Goal: Information Seeking & Learning: Learn about a topic

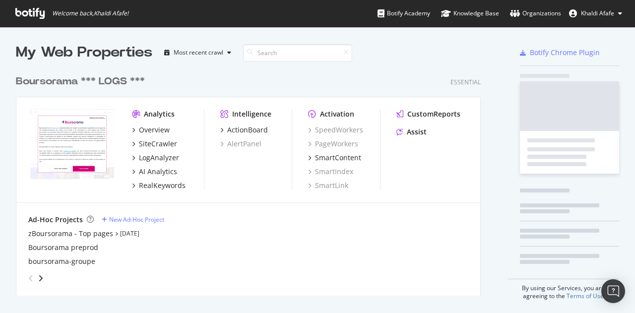
scroll to position [306, 620]
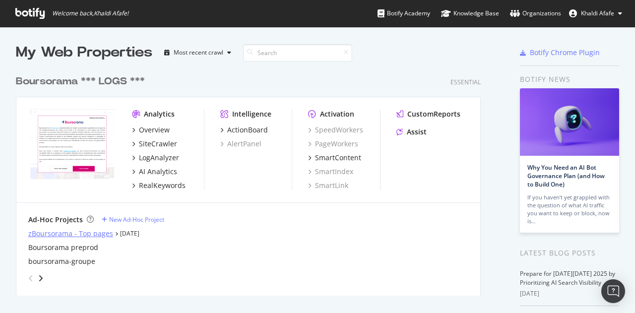
click at [71, 230] on div "zBoursorama - Top pages" at bounding box center [70, 234] width 85 height 10
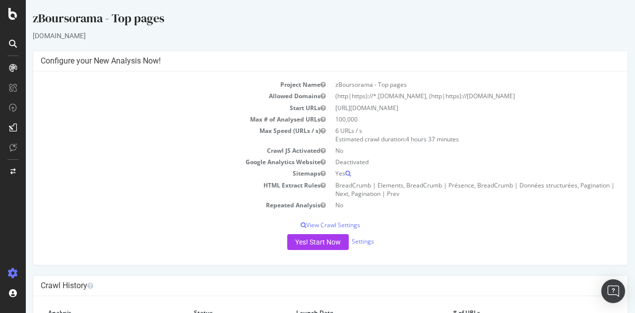
click at [14, 64] on icon at bounding box center [13, 68] width 8 height 8
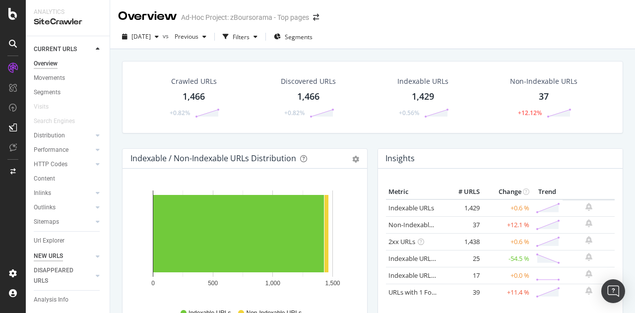
click at [55, 251] on div "NEW URLS" at bounding box center [48, 256] width 29 height 10
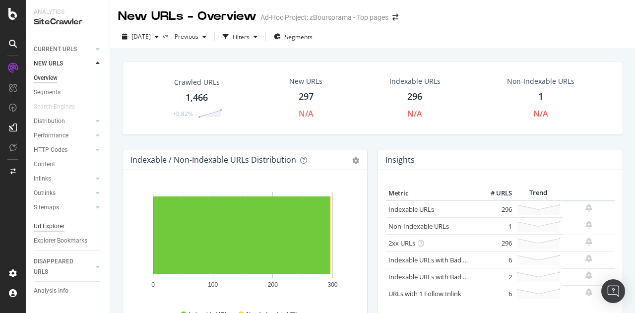
click at [50, 228] on div "Url Explorer" at bounding box center [49, 226] width 31 height 10
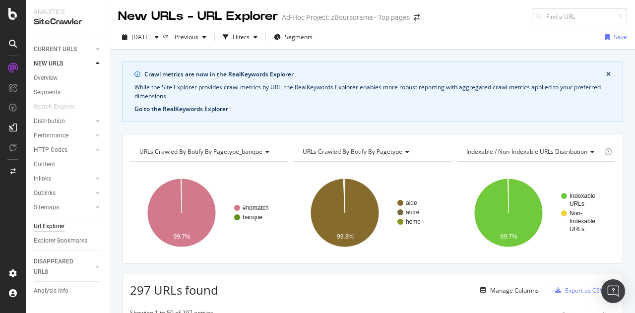
click at [215, 110] on button "Go to the RealKeywords Explorer" at bounding box center [181, 109] width 94 height 9
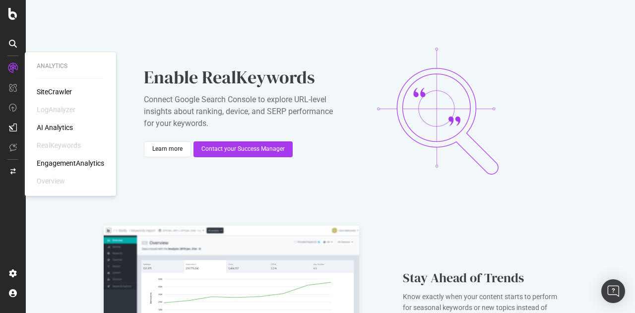
click at [13, 67] on icon at bounding box center [13, 68] width 10 height 10
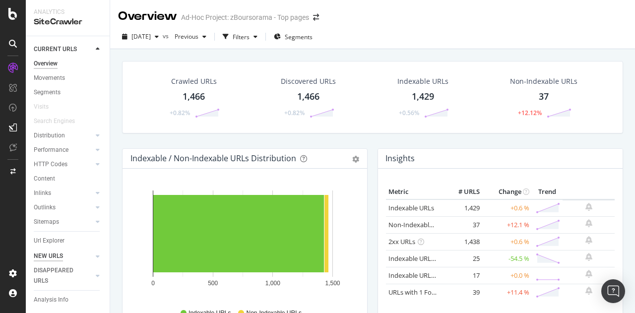
click at [59, 251] on div "NEW URLS" at bounding box center [48, 256] width 29 height 10
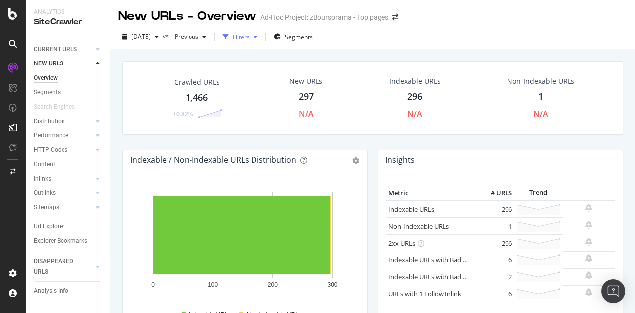
click at [249, 34] on div "Filters" at bounding box center [241, 37] width 17 height 8
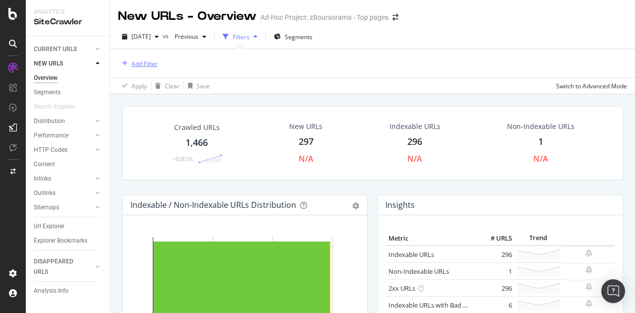
click at [128, 59] on div "Add Filter" at bounding box center [138, 63] width 40 height 11
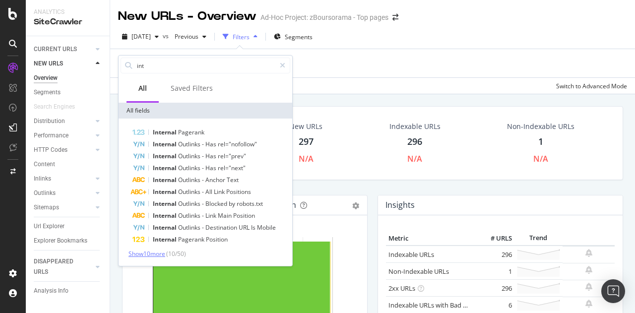
type input "int"
click at [140, 250] on span "Show 10 more" at bounding box center [146, 253] width 37 height 8
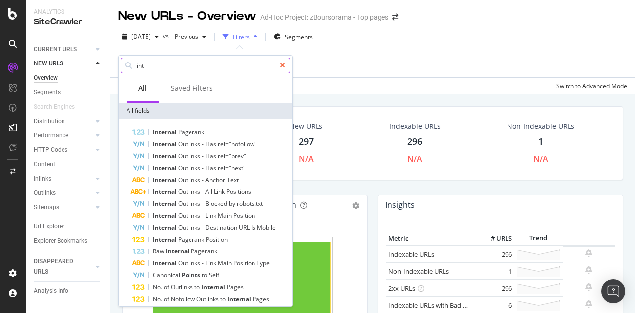
click at [284, 67] on icon at bounding box center [282, 65] width 5 height 7
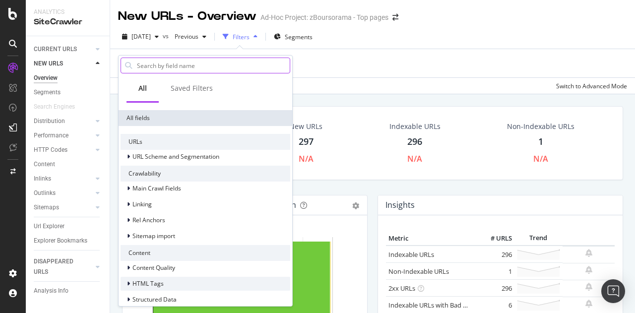
scroll to position [194, 0]
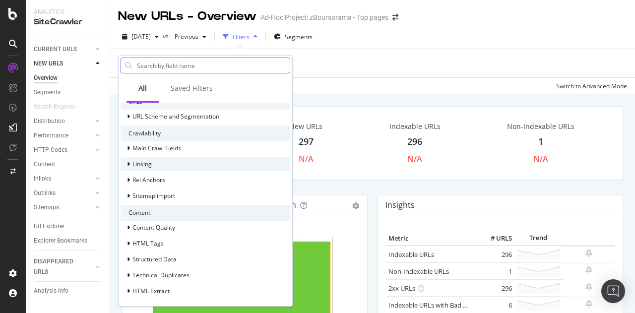
click at [131, 164] on div at bounding box center [129, 164] width 6 height 10
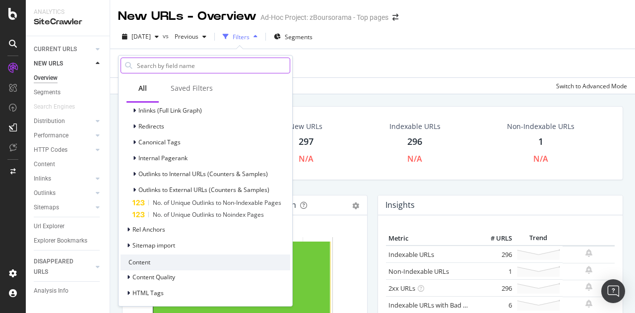
scroll to position [260, 0]
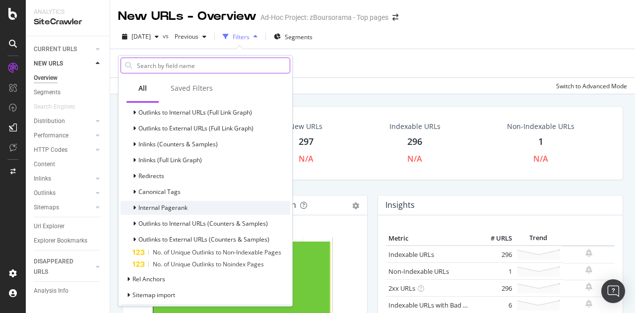
click at [134, 207] on icon at bounding box center [134, 208] width 3 height 6
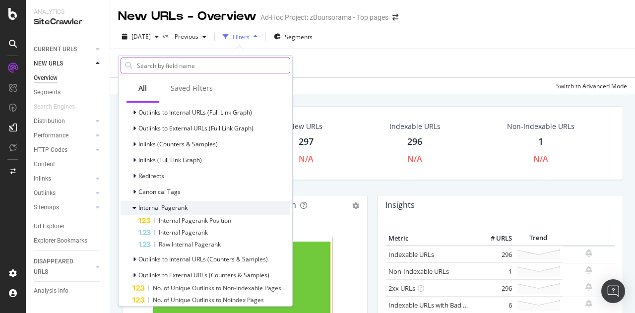
click at [134, 207] on icon at bounding box center [134, 208] width 4 height 6
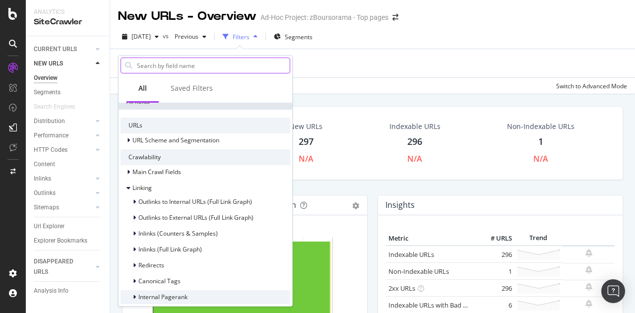
scroll to position [161, 0]
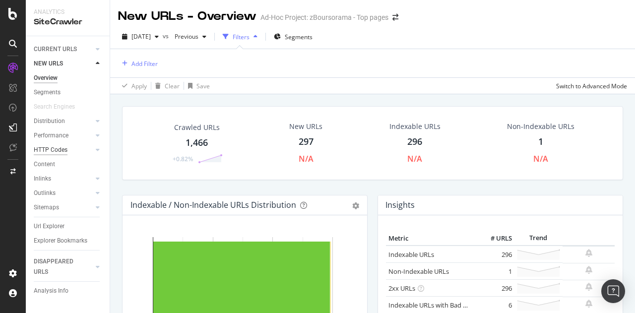
click at [61, 149] on div "HTTP Codes" at bounding box center [51, 150] width 34 height 10
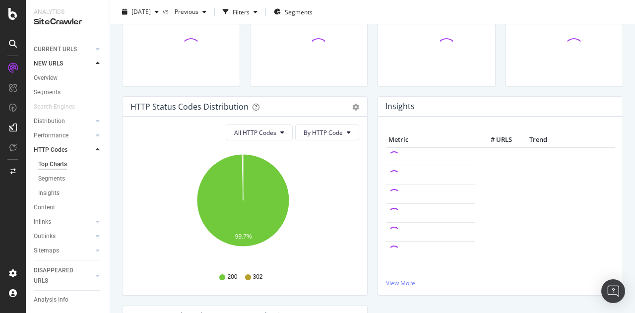
scroll to position [50, 0]
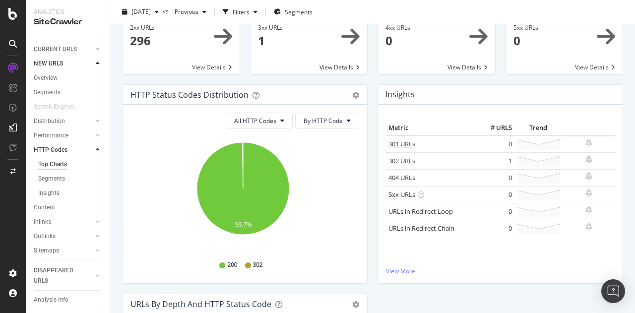
click at [397, 145] on link "301 URLs" at bounding box center [401, 143] width 27 height 9
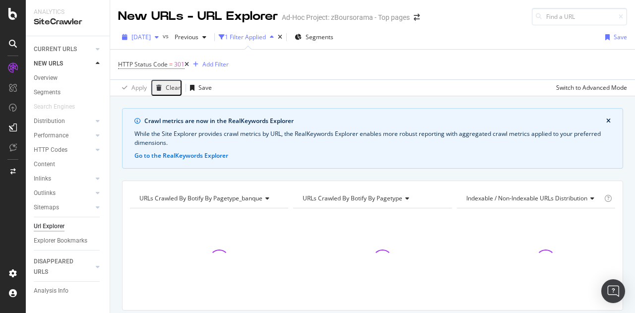
click at [159, 38] on icon "button" at bounding box center [157, 37] width 4 height 6
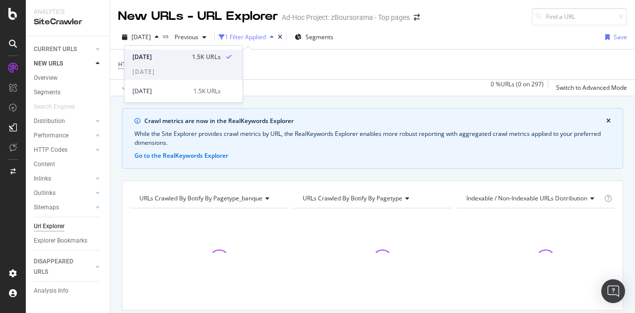
click at [168, 57] on div "[DATE]" at bounding box center [159, 57] width 54 height 9
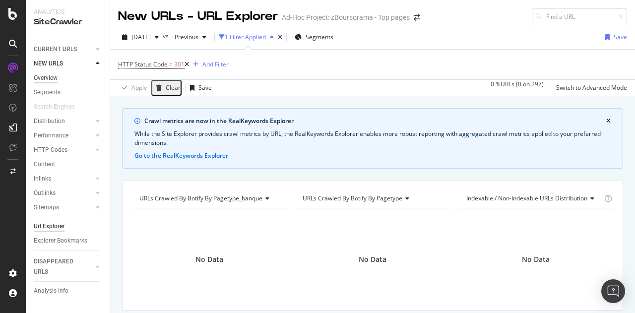
click at [48, 73] on div "Overview" at bounding box center [46, 78] width 24 height 10
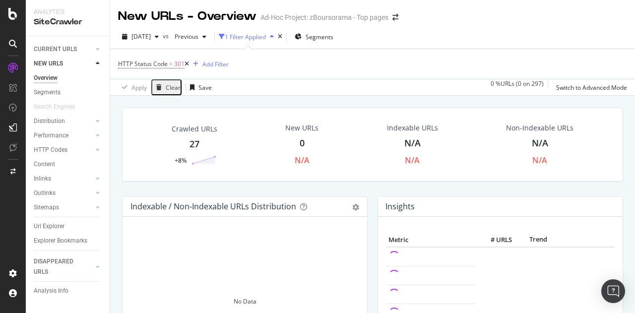
click at [187, 65] on icon at bounding box center [187, 64] width 4 height 6
click at [187, 65] on div "HTTP Status Code = 301 Add Filter" at bounding box center [372, 64] width 509 height 30
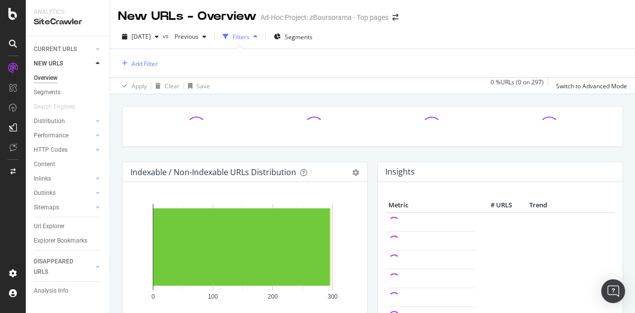
click at [187, 65] on div "Add Filter" at bounding box center [372, 63] width 509 height 28
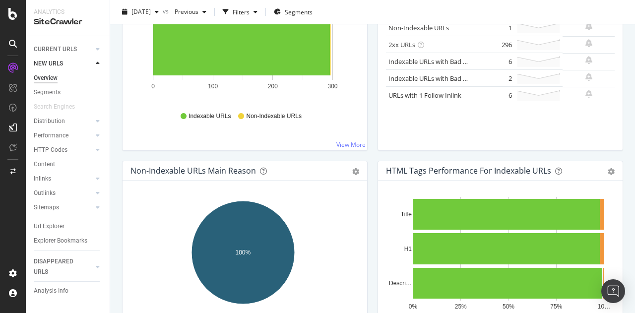
scroll to position [99, 0]
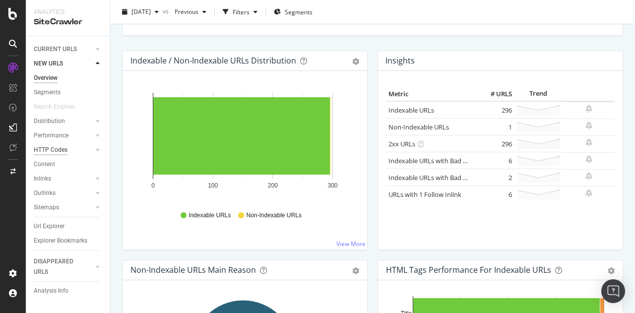
click at [59, 147] on div "HTTP Codes" at bounding box center [51, 150] width 34 height 10
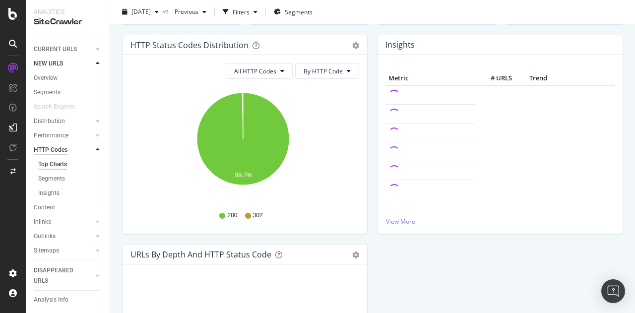
scroll to position [99, 0]
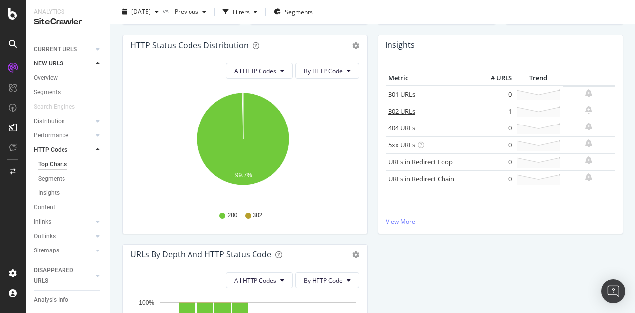
click at [399, 113] on link "302 URLs" at bounding box center [401, 111] width 27 height 9
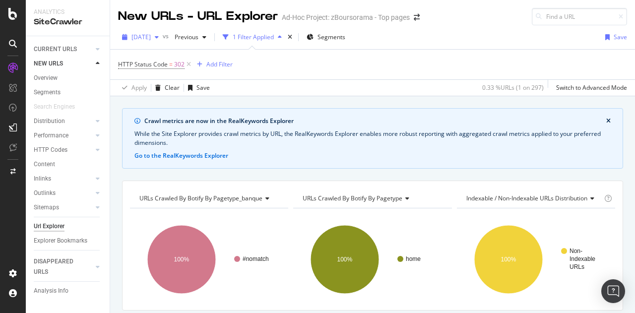
click at [151, 36] on span "[DATE]" at bounding box center [140, 37] width 19 height 8
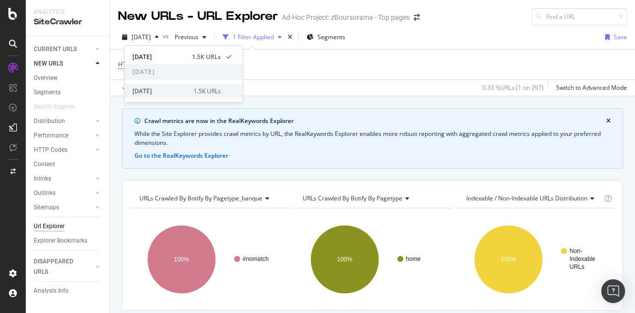
click at [155, 93] on div "[DATE]" at bounding box center [159, 91] width 55 height 9
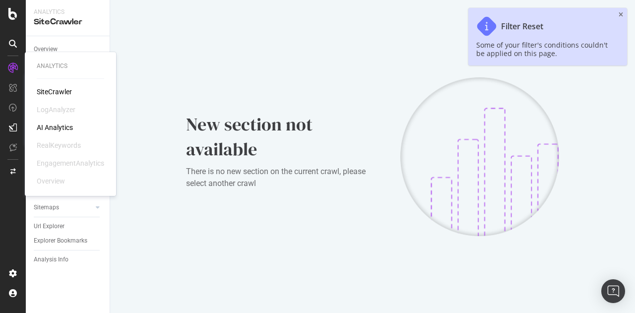
click at [61, 91] on div "SiteCrawler" at bounding box center [54, 92] width 35 height 10
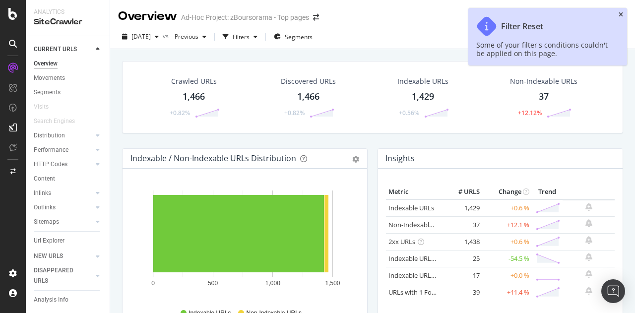
click at [619, 15] on icon "close toast" at bounding box center [621, 15] width 4 height 6
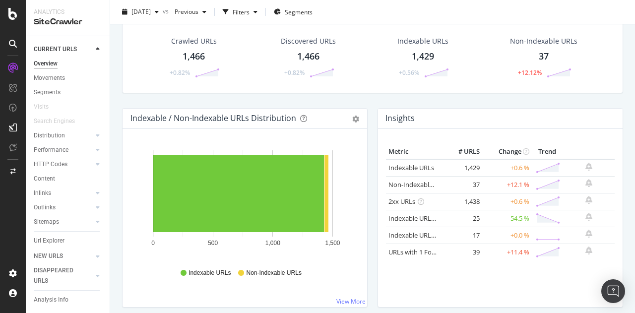
scroll to position [50, 0]
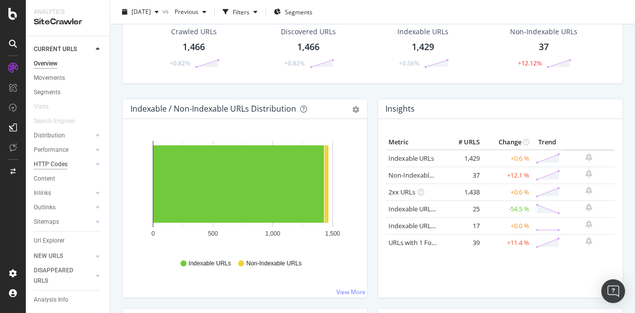
click at [57, 162] on div "HTTP Codes" at bounding box center [51, 164] width 34 height 10
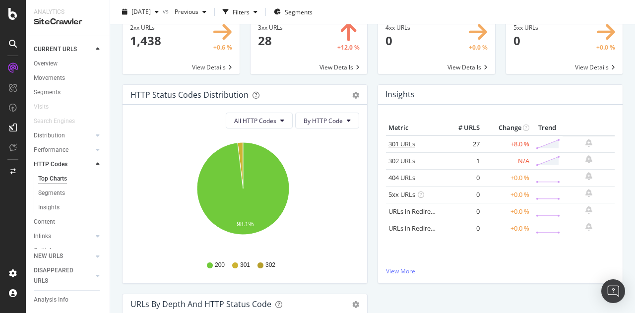
click at [398, 139] on link "301 URLs" at bounding box center [401, 143] width 27 height 9
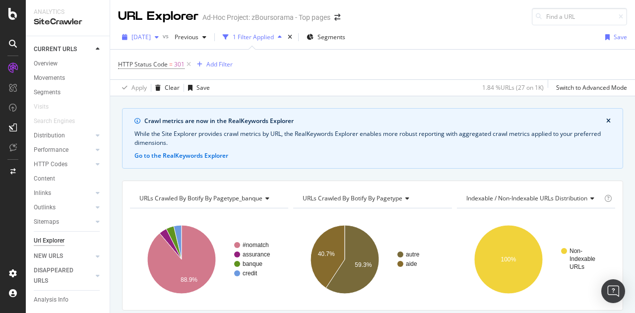
click at [151, 39] on span "[DATE]" at bounding box center [140, 37] width 19 height 8
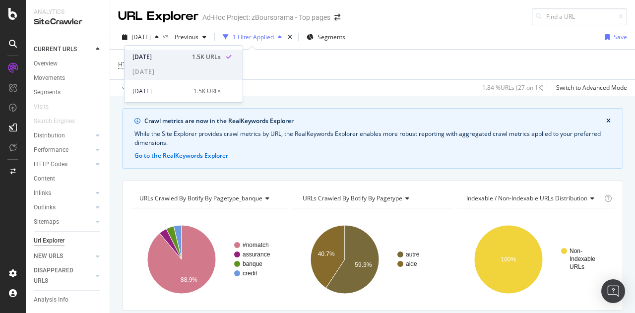
click at [163, 57] on div "[DATE]" at bounding box center [159, 57] width 54 height 9
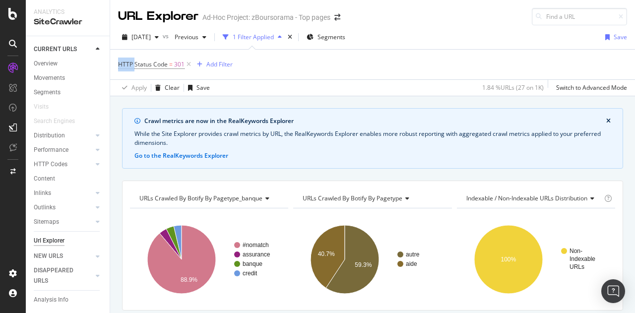
click at [163, 57] on div "HTTP Status Code = 301 Add Filter" at bounding box center [372, 65] width 509 height 30
click at [163, 44] on div "[DATE]" at bounding box center [140, 37] width 45 height 15
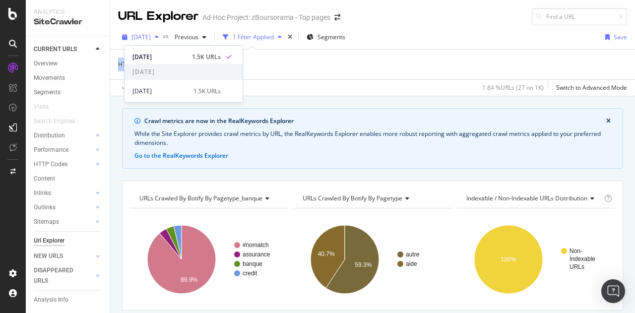
click at [151, 38] on span "[DATE]" at bounding box center [140, 37] width 19 height 8
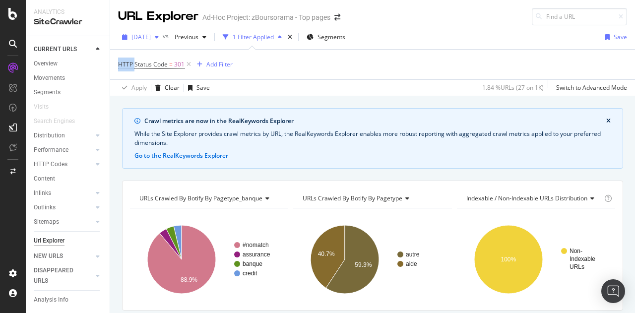
click at [151, 38] on span "[DATE]" at bounding box center [140, 37] width 19 height 8
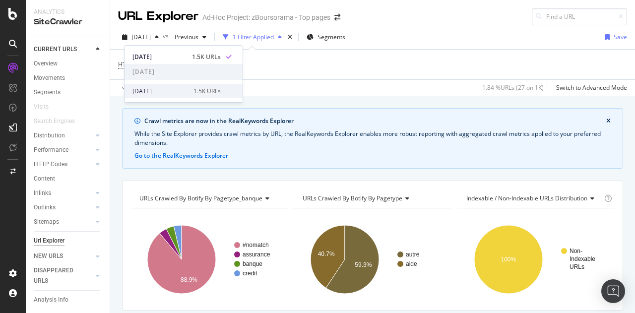
click at [163, 96] on div "2025 Sep. 9th 1.5K URLs" at bounding box center [183, 91] width 118 height 14
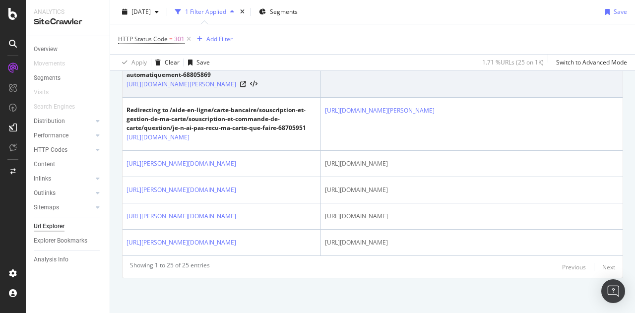
scroll to position [1203, 0]
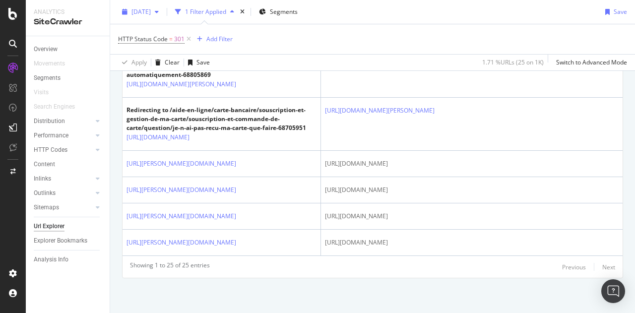
click at [151, 14] on span "[DATE]" at bounding box center [140, 11] width 19 height 8
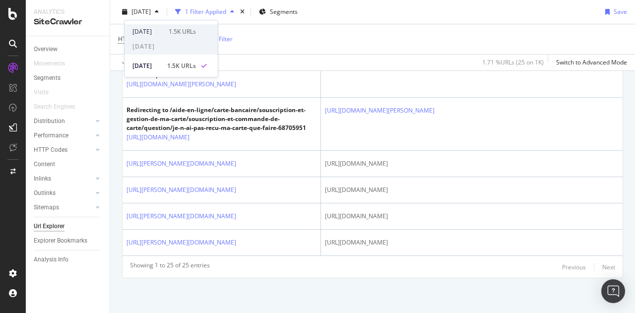
click at [158, 31] on div "[DATE]" at bounding box center [147, 31] width 30 height 9
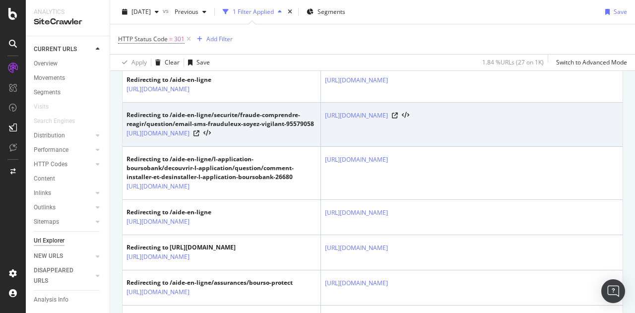
scroll to position [248, 0]
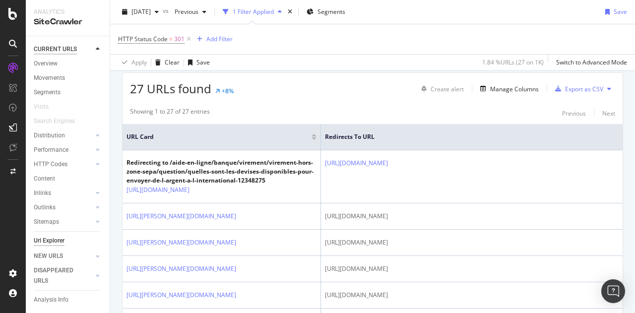
click at [59, 52] on div "CURRENT URLS" at bounding box center [55, 49] width 43 height 10
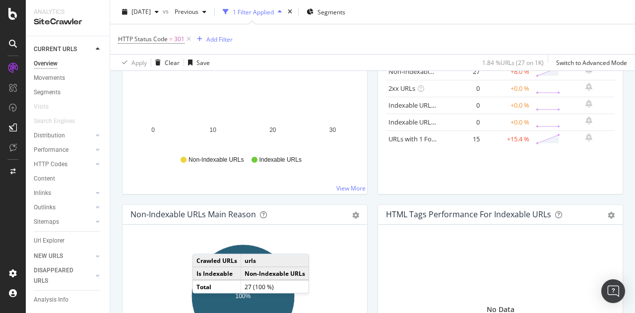
scroll to position [248, 0]
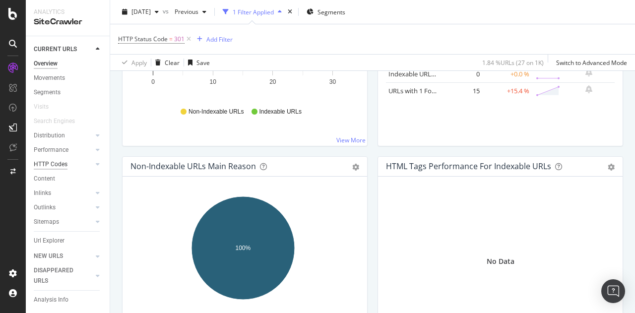
click at [54, 163] on div "HTTP Codes" at bounding box center [51, 164] width 34 height 10
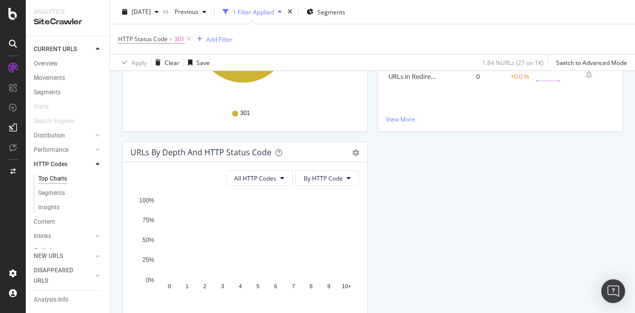
scroll to position [321, 0]
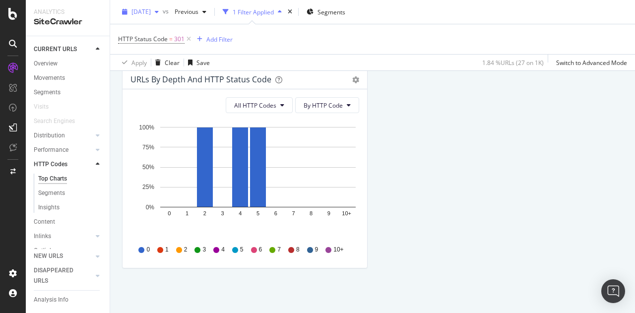
click at [163, 17] on div "[DATE]" at bounding box center [140, 11] width 45 height 15
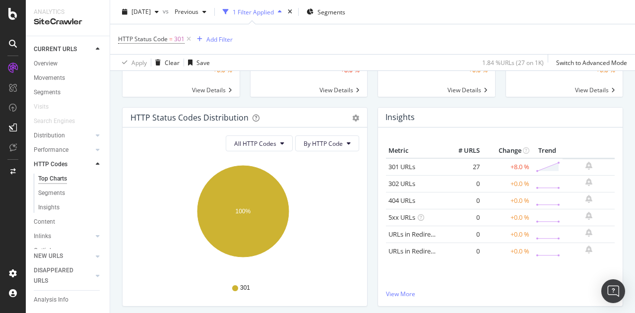
scroll to position [0, 0]
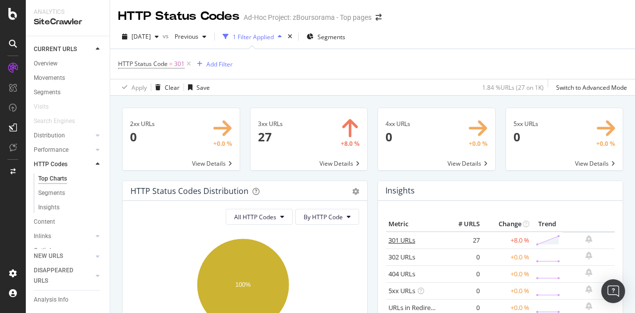
click at [399, 240] on link "301 URLs" at bounding box center [401, 240] width 27 height 9
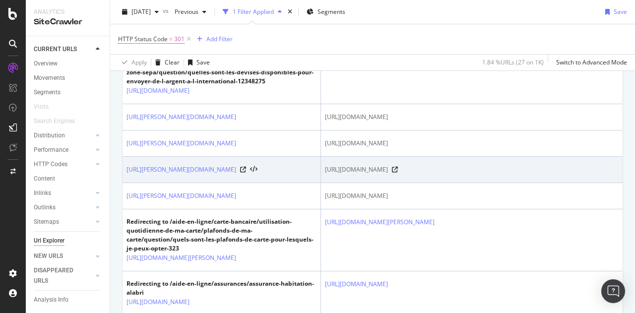
scroll to position [198, 0]
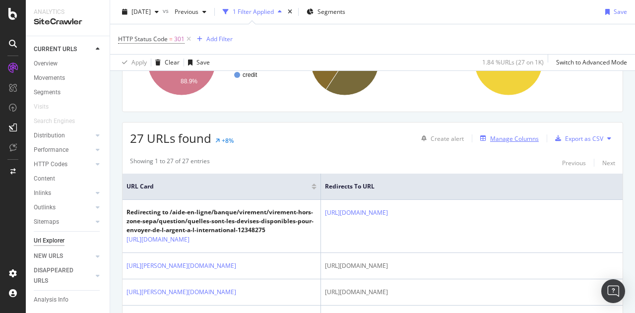
click at [512, 136] on div "Manage Columns" at bounding box center [514, 138] width 49 height 8
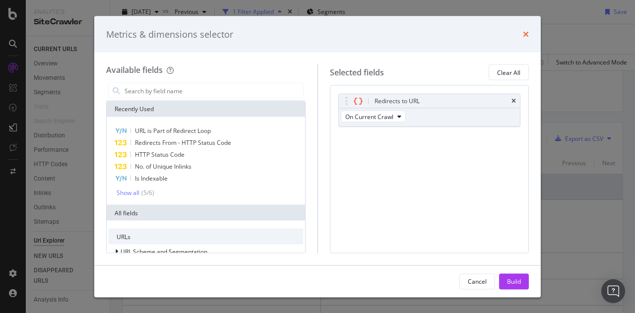
click at [524, 34] on icon "times" at bounding box center [526, 34] width 6 height 8
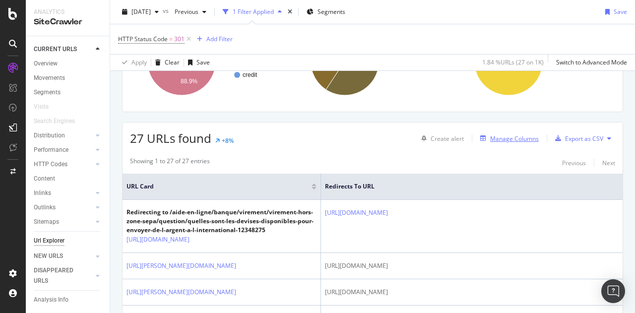
click at [510, 137] on div "Manage Columns" at bounding box center [514, 138] width 49 height 8
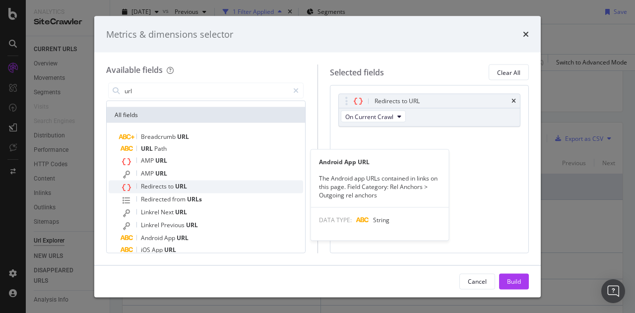
scroll to position [73, 0]
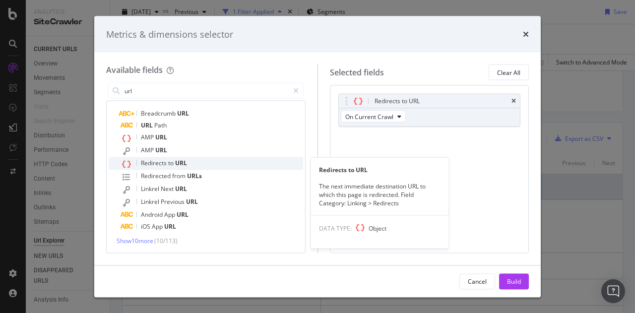
type input "url"
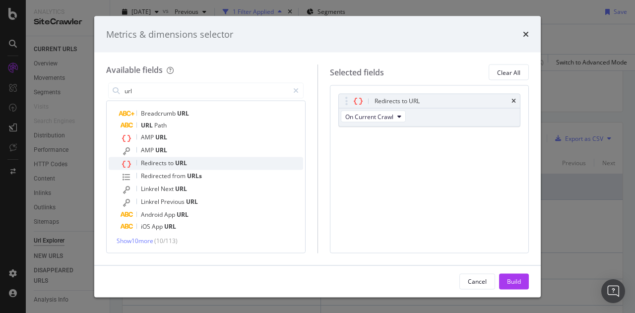
click at [240, 165] on div "Redirects to URL" at bounding box center [212, 163] width 183 height 13
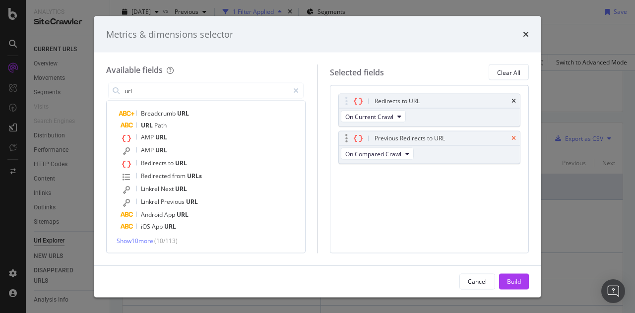
click at [513, 140] on icon "times" at bounding box center [513, 138] width 4 height 6
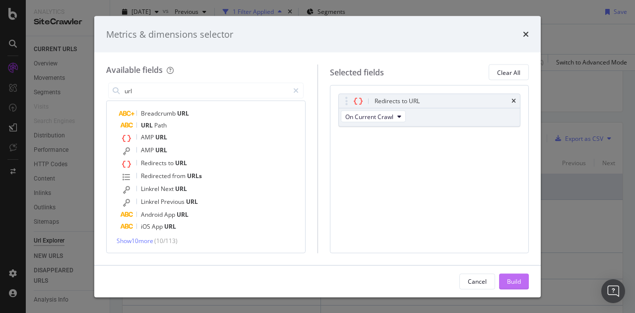
click at [518, 288] on div "Build" at bounding box center [514, 281] width 14 height 15
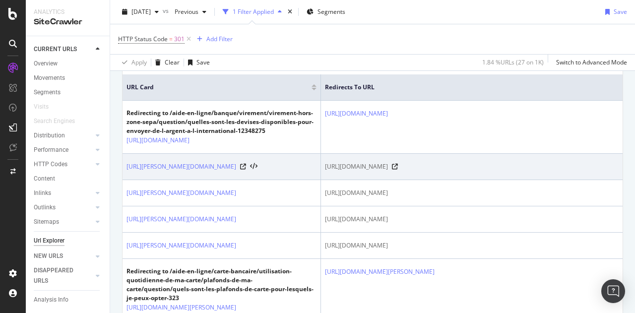
scroll to position [149, 0]
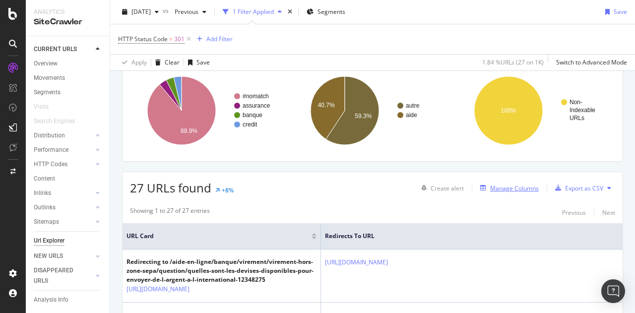
click at [525, 189] on div "Manage Columns" at bounding box center [514, 188] width 49 height 8
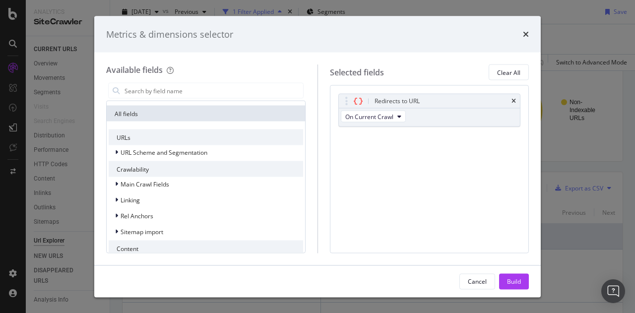
scroll to position [0, 0]
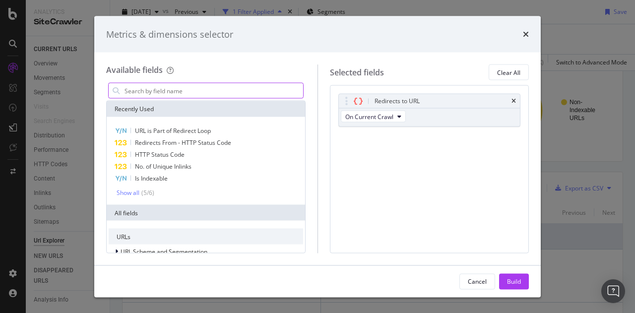
click at [177, 92] on input "modal" at bounding box center [214, 90] width 180 height 15
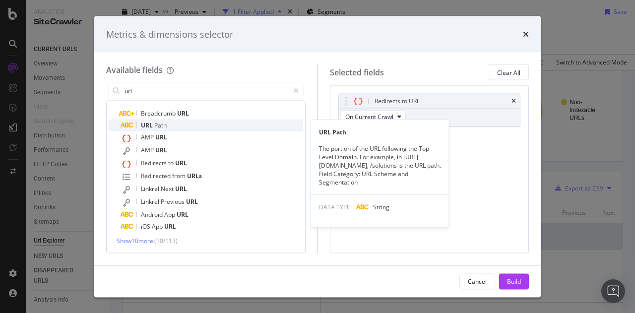
scroll to position [73, 0]
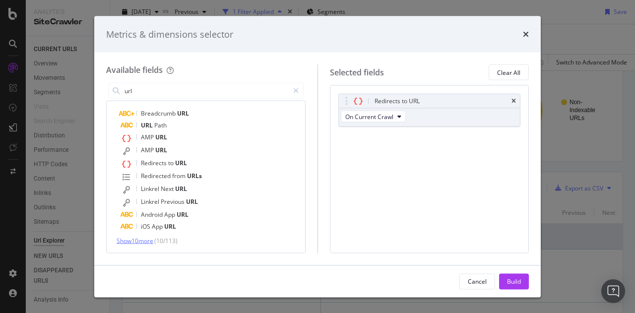
type input "url"
click at [137, 240] on span "Show 10 more" at bounding box center [135, 241] width 37 height 8
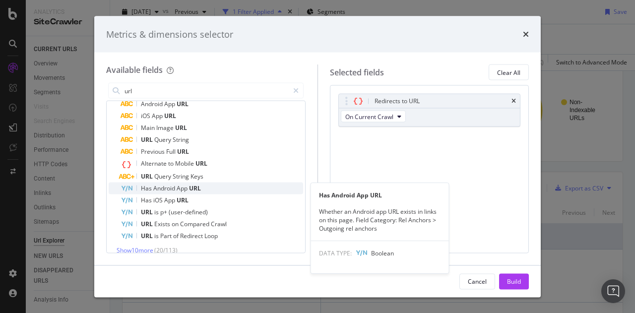
scroll to position [193, 0]
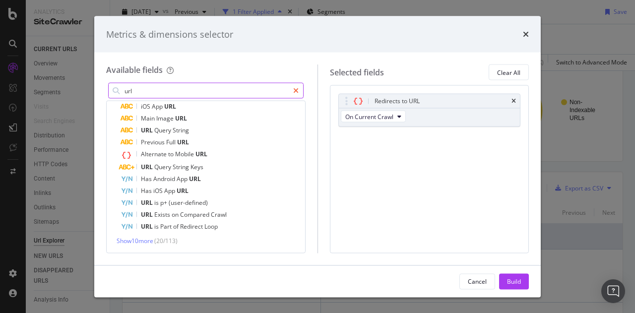
click at [297, 91] on icon "modal" at bounding box center [295, 90] width 5 height 7
click at [244, 85] on input "modal" at bounding box center [214, 90] width 180 height 15
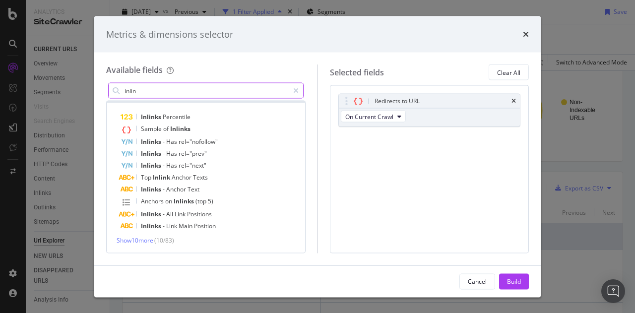
scroll to position [69, 0]
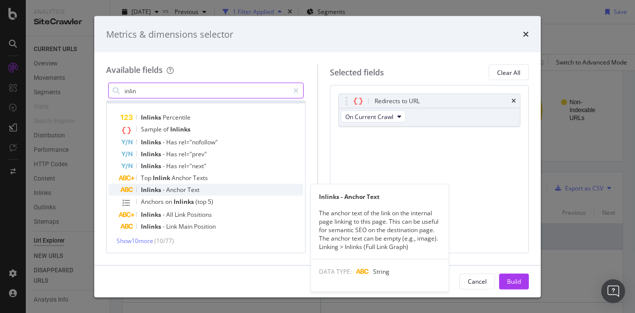
type input "inlin"
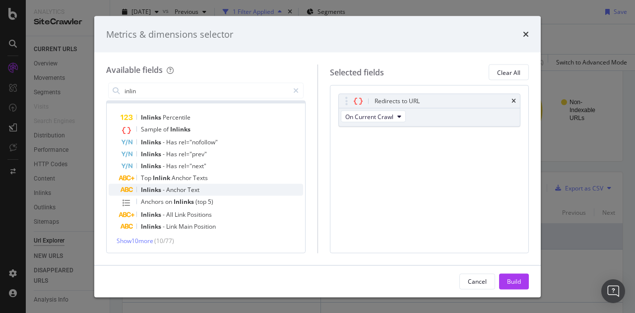
click at [233, 192] on div "Inlinks - Anchor Text" at bounding box center [212, 190] width 183 height 12
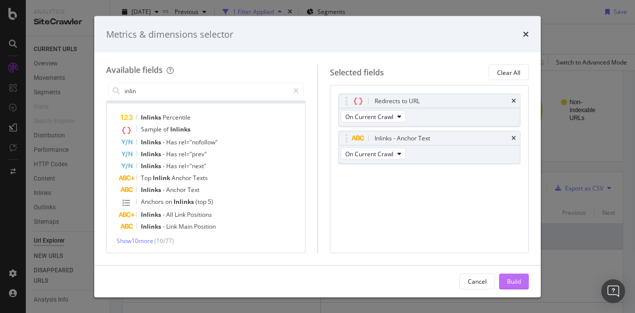
click at [512, 287] on div "Build" at bounding box center [514, 281] width 14 height 15
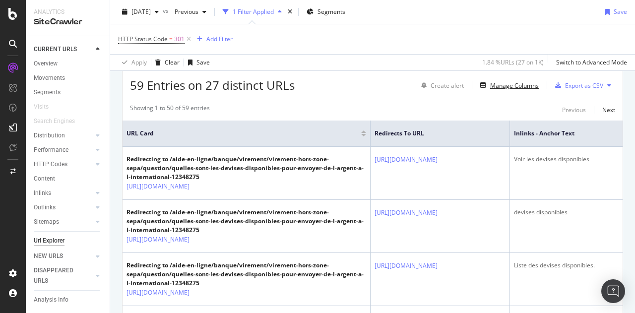
scroll to position [251, 0]
click at [69, 22] on div "SiteCrawler" at bounding box center [68, 21] width 68 height 11
click at [50, 63] on div "Overview" at bounding box center [46, 64] width 24 height 10
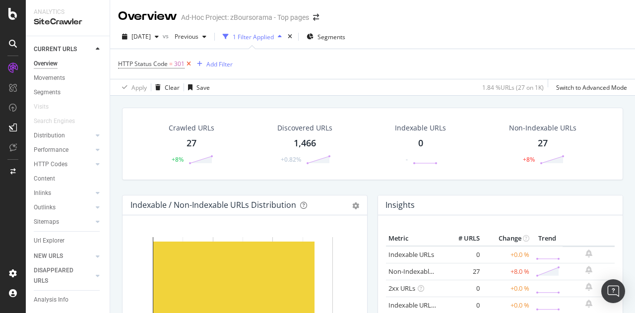
click at [187, 64] on icon at bounding box center [189, 64] width 8 height 10
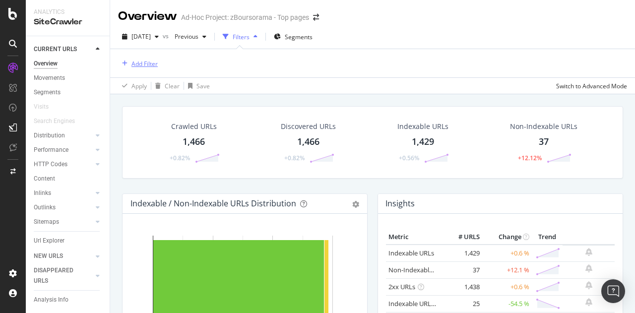
click at [124, 60] on div "Add Filter" at bounding box center [138, 63] width 40 height 11
click at [48, 253] on div "NEW URLS" at bounding box center [48, 256] width 29 height 10
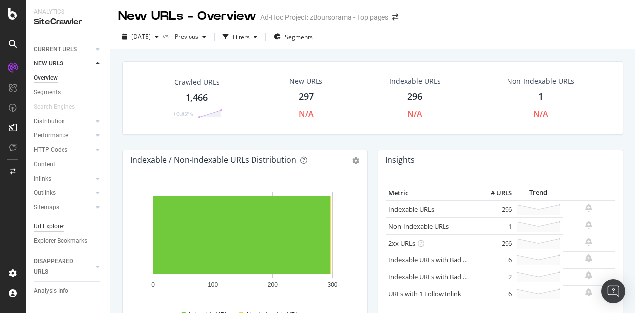
click at [58, 227] on div "Url Explorer" at bounding box center [49, 226] width 31 height 10
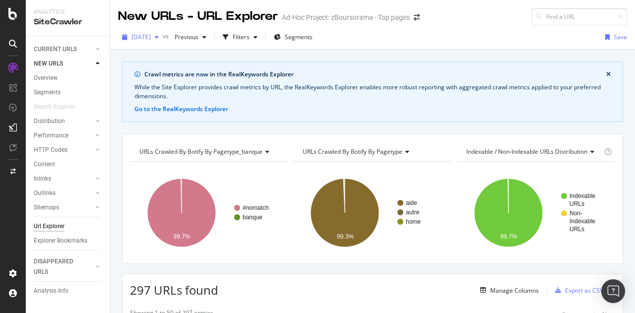
click at [163, 37] on div "button" at bounding box center [157, 37] width 12 height 6
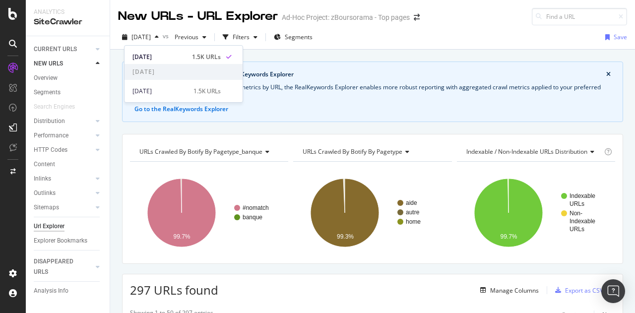
click at [375, 37] on div "2025 Oct. 7th vs Previous Filters Segments Save" at bounding box center [372, 39] width 525 height 20
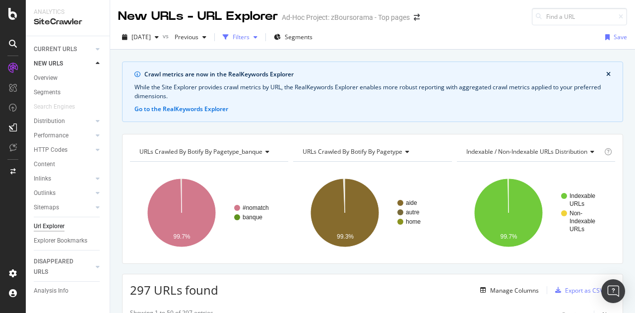
click at [257, 36] on icon "button" at bounding box center [255, 37] width 4 height 6
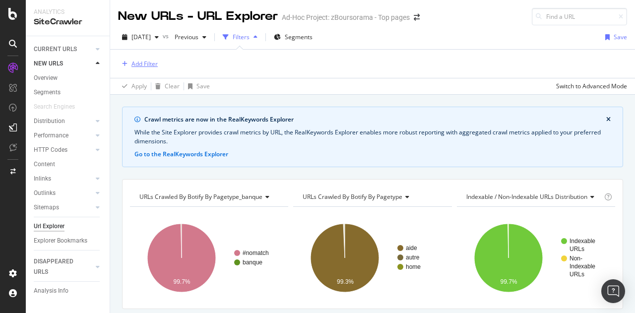
click at [132, 63] on div "Add Filter" at bounding box center [144, 64] width 26 height 8
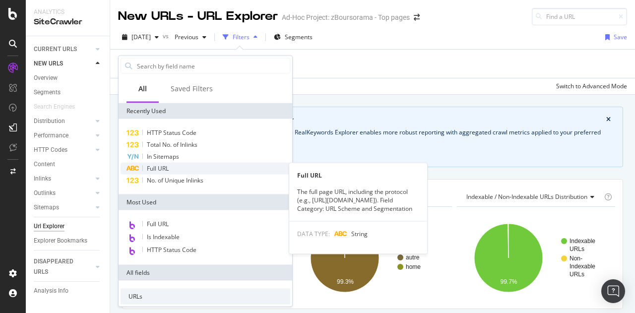
click at [166, 168] on span "Full URL" at bounding box center [158, 168] width 22 height 8
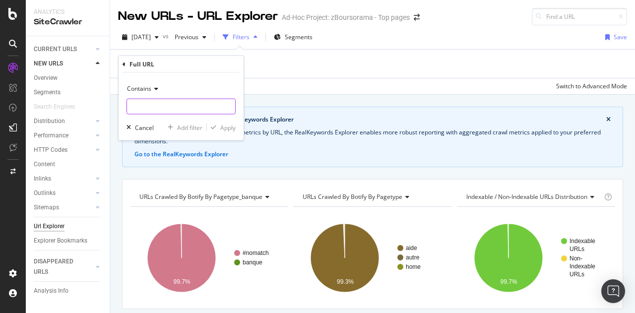
click at [167, 104] on input "text" at bounding box center [181, 107] width 108 height 16
paste input "http://www.boursobank.com/"
type input "http://www.boursobank.com/"
click at [155, 89] on icon at bounding box center [154, 89] width 7 height 6
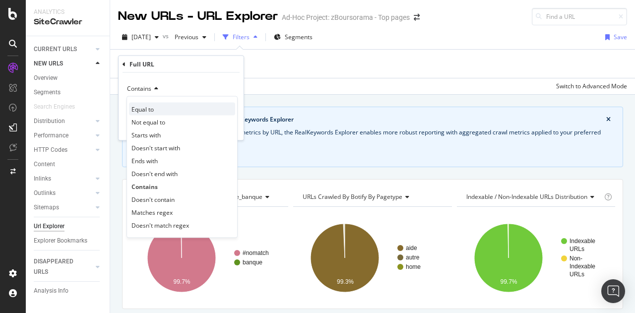
click at [195, 111] on div "Equal to" at bounding box center [182, 109] width 106 height 13
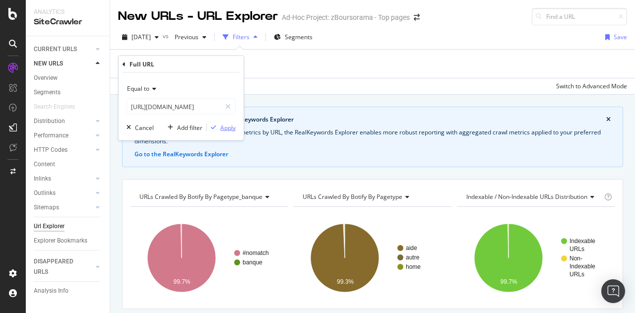
click at [224, 127] on div "Apply" at bounding box center [227, 127] width 15 height 8
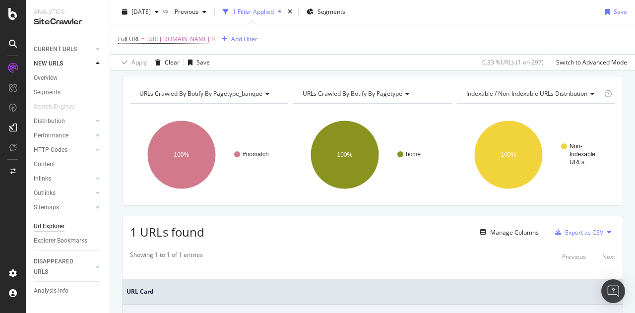
scroll to position [191, 0]
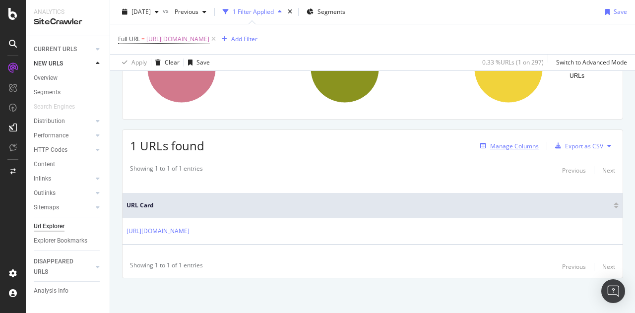
click at [528, 149] on div "Manage Columns" at bounding box center [514, 146] width 49 height 8
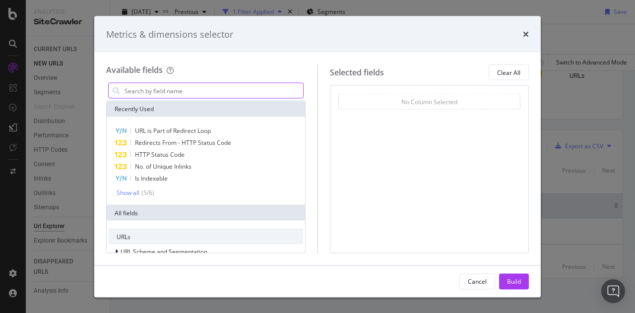
click at [200, 95] on input "modal" at bounding box center [214, 90] width 180 height 15
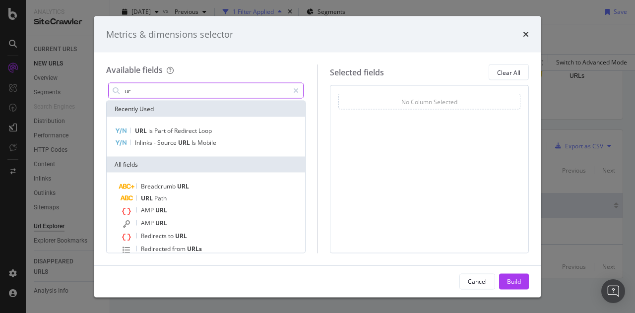
type input "u"
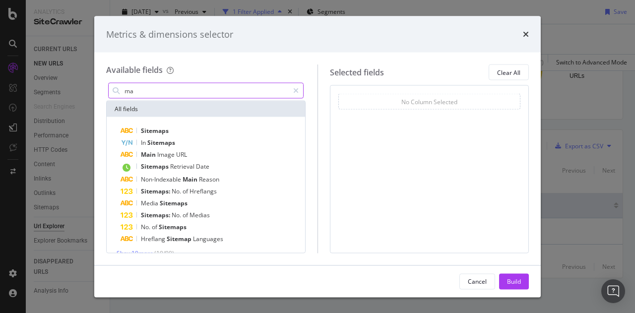
type input "m"
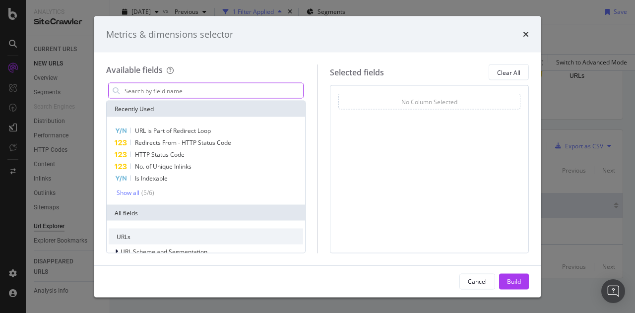
type input "s"
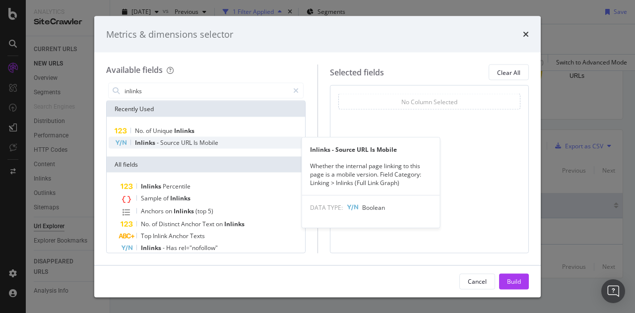
type input "inlinks"
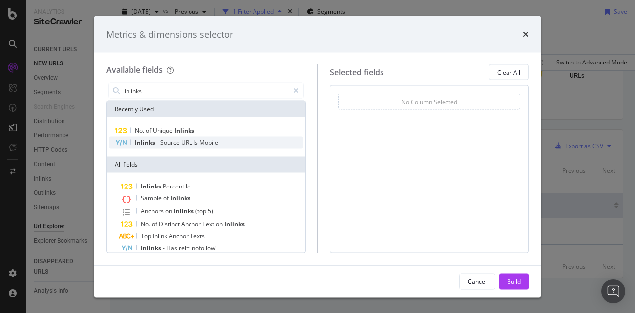
click at [219, 140] on div "Inlinks - Source URL Is Mobile" at bounding box center [206, 143] width 194 height 12
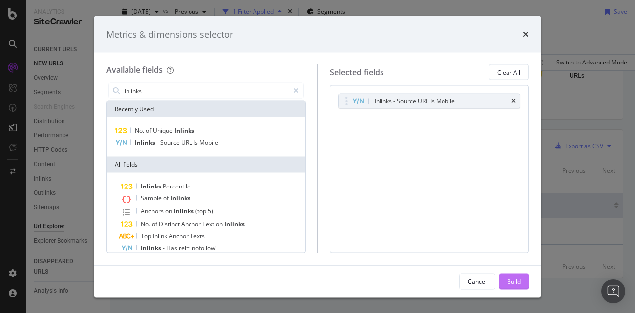
click at [511, 280] on div "Build" at bounding box center [514, 281] width 14 height 8
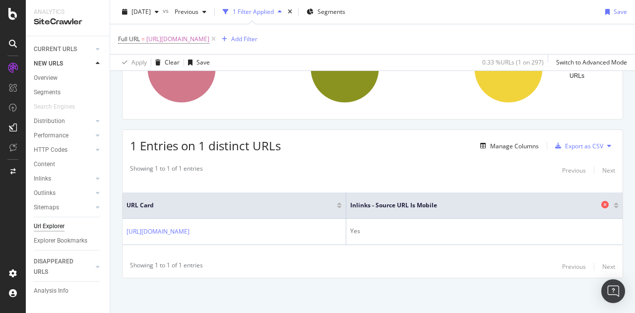
click at [601, 204] on icon at bounding box center [604, 204] width 7 height 7
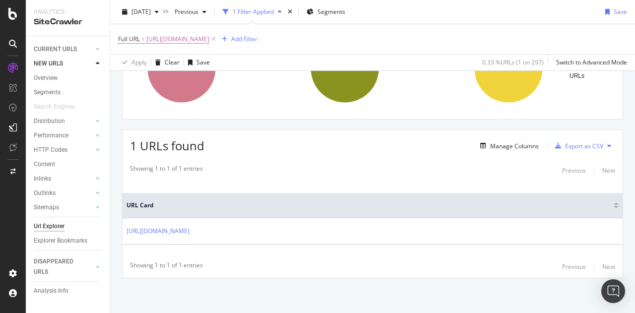
scroll to position [77, 0]
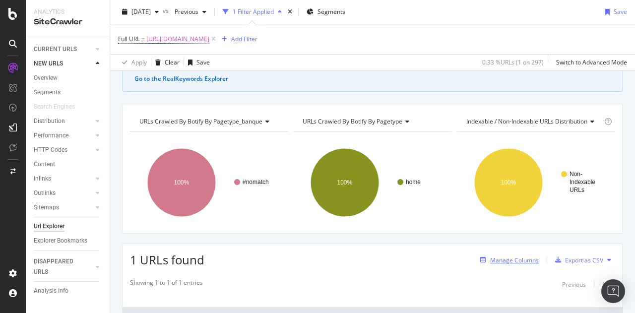
click at [520, 258] on div "Manage Columns" at bounding box center [514, 260] width 49 height 8
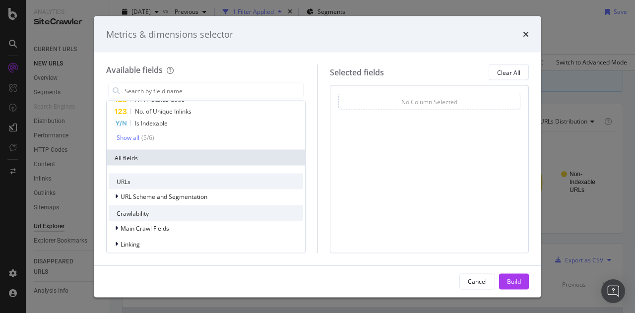
scroll to position [0, 0]
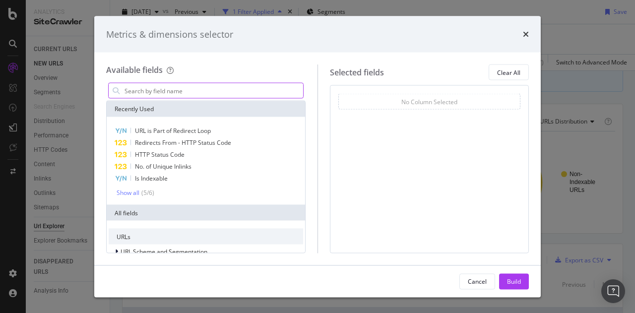
click at [189, 92] on input "modal" at bounding box center [214, 90] width 180 height 15
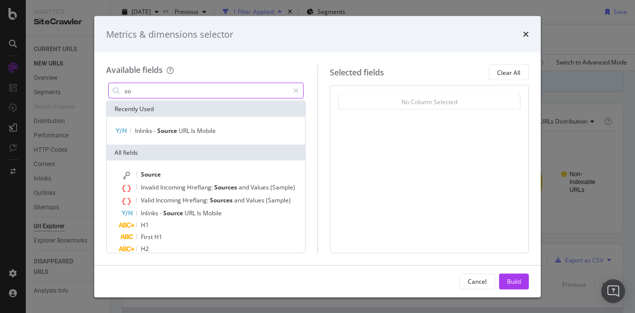
type input "s"
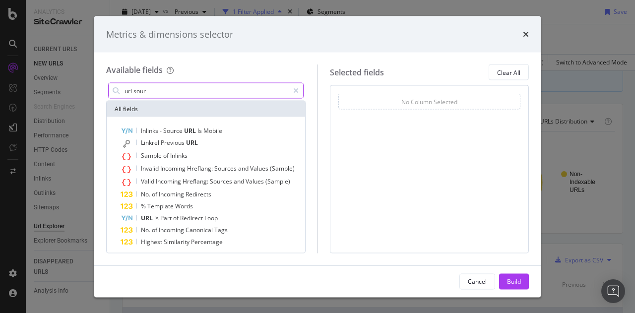
type input "url sour"
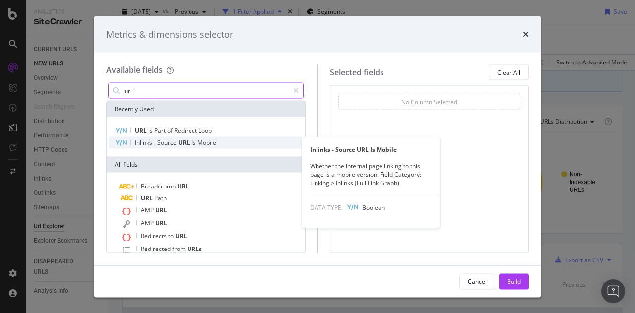
type input "url"
click at [207, 145] on span "Mobile" at bounding box center [206, 142] width 19 height 8
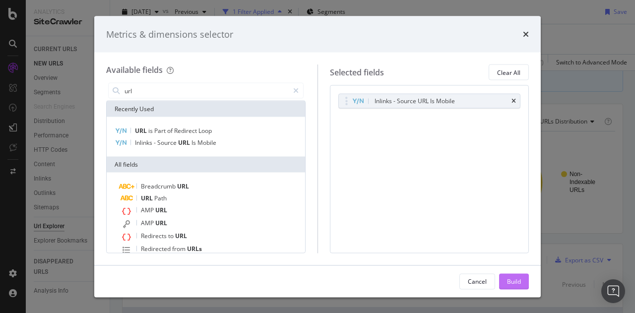
click at [513, 281] on div "Build" at bounding box center [514, 281] width 14 height 8
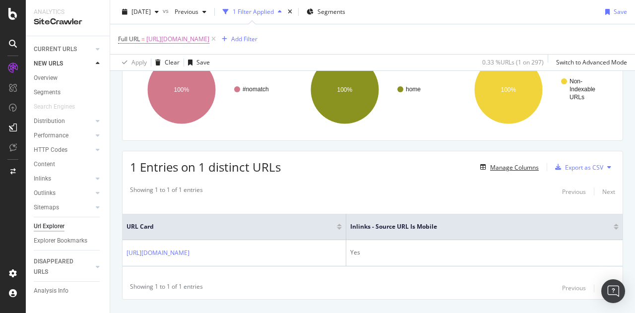
scroll to position [191, 0]
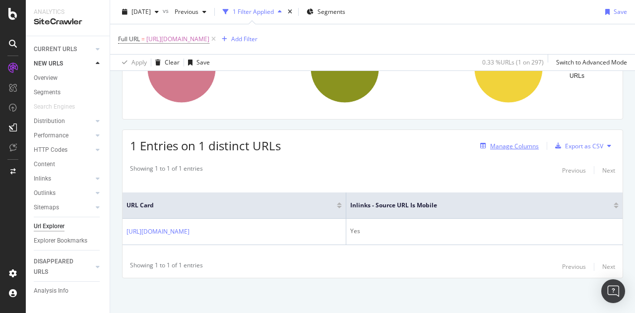
click at [495, 142] on div "Manage Columns" at bounding box center [514, 146] width 49 height 8
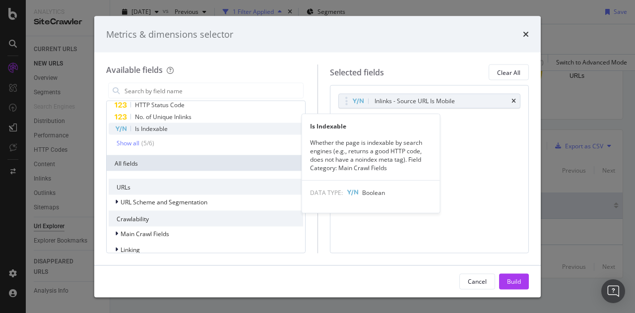
scroll to position [188, 0]
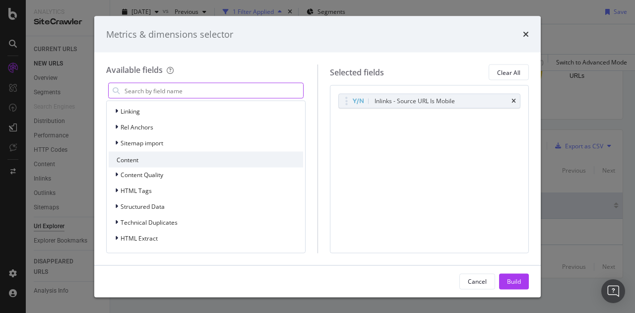
click at [190, 91] on input "modal" at bounding box center [214, 90] width 180 height 15
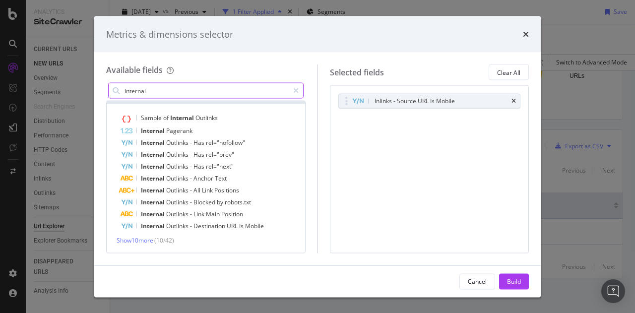
scroll to position [12, 0]
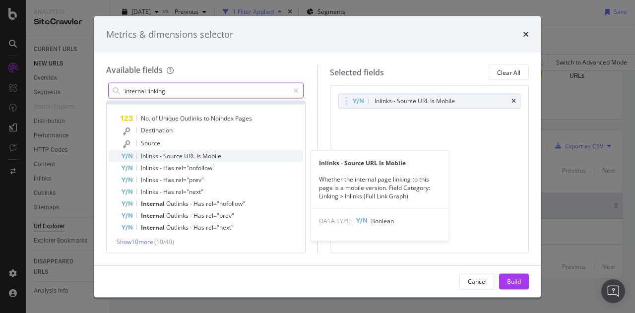
type input "internal linking"
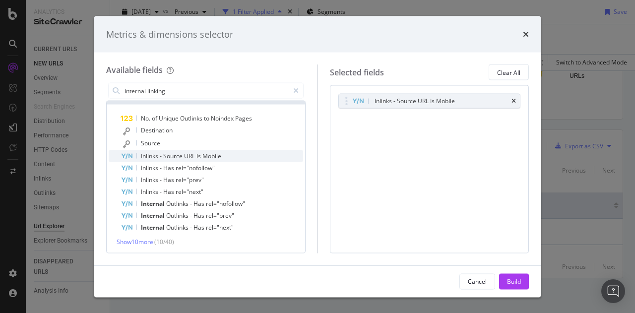
click at [224, 152] on div "Inlinks - Source URL Is Mobile" at bounding box center [212, 156] width 183 height 12
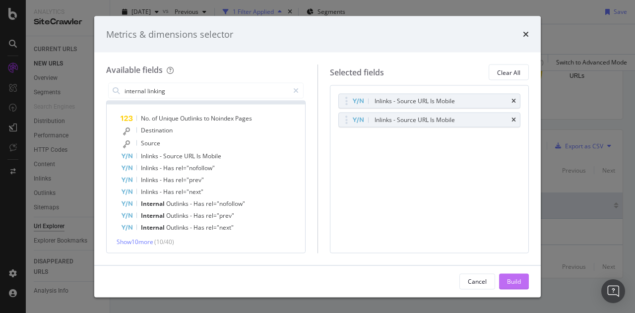
click at [517, 277] on div "Build" at bounding box center [514, 281] width 14 height 8
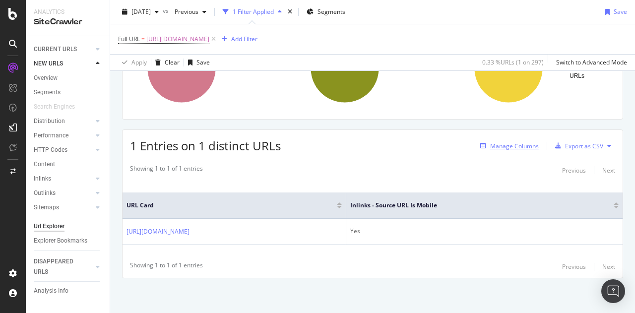
click at [514, 145] on div "Manage Columns" at bounding box center [514, 146] width 49 height 8
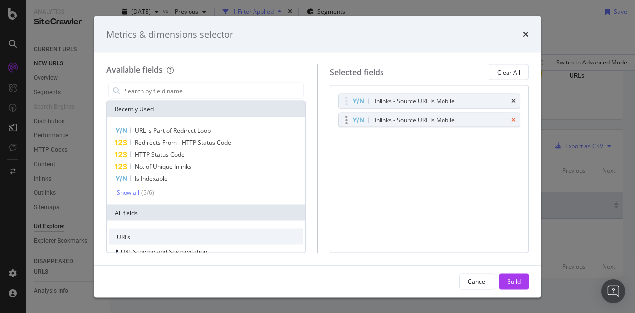
click at [515, 121] on icon "times" at bounding box center [513, 120] width 4 height 6
click at [514, 103] on icon "times" at bounding box center [513, 101] width 4 height 6
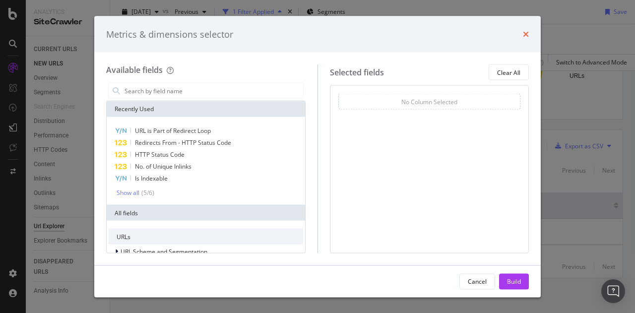
click at [525, 32] on icon "times" at bounding box center [526, 34] width 6 height 8
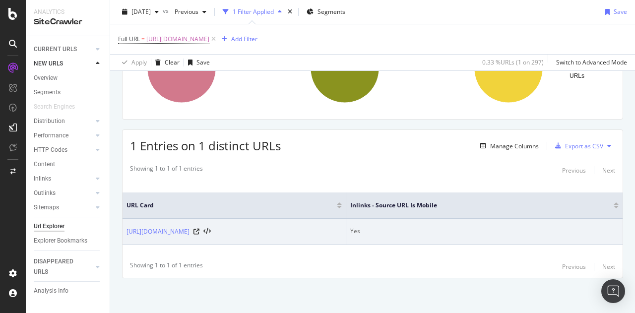
click at [382, 222] on td "Yes" at bounding box center [484, 232] width 276 height 26
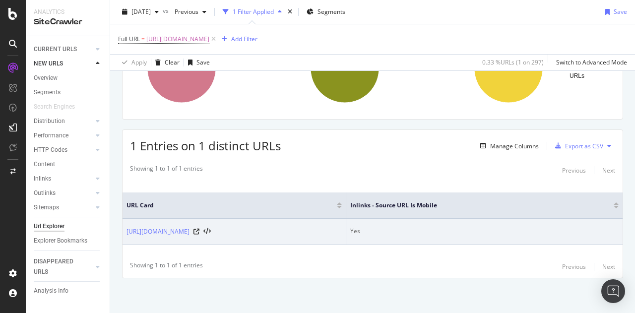
click at [382, 222] on td "Yes" at bounding box center [484, 232] width 276 height 26
